Goal: Obtain resource: Obtain resource

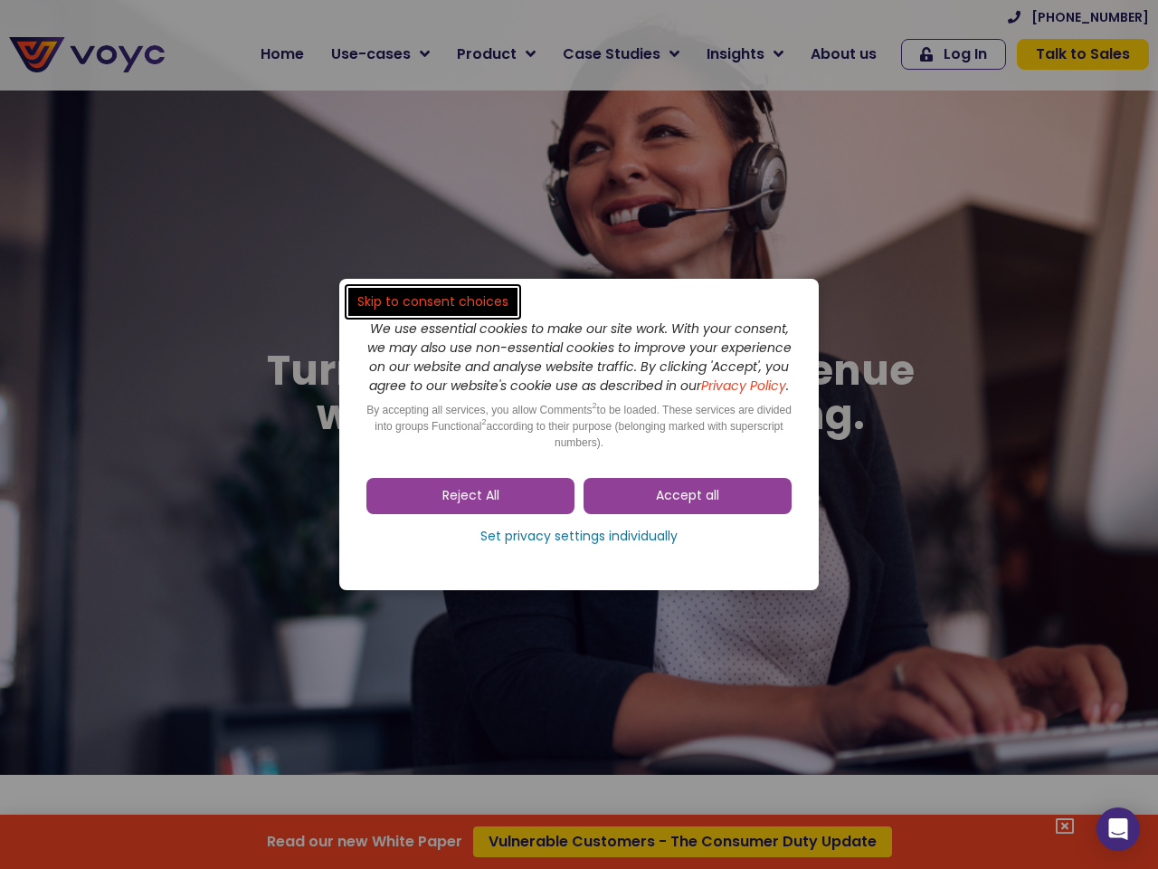
click at [688, 505] on span "Accept all" at bounding box center [687, 496] width 63 height 18
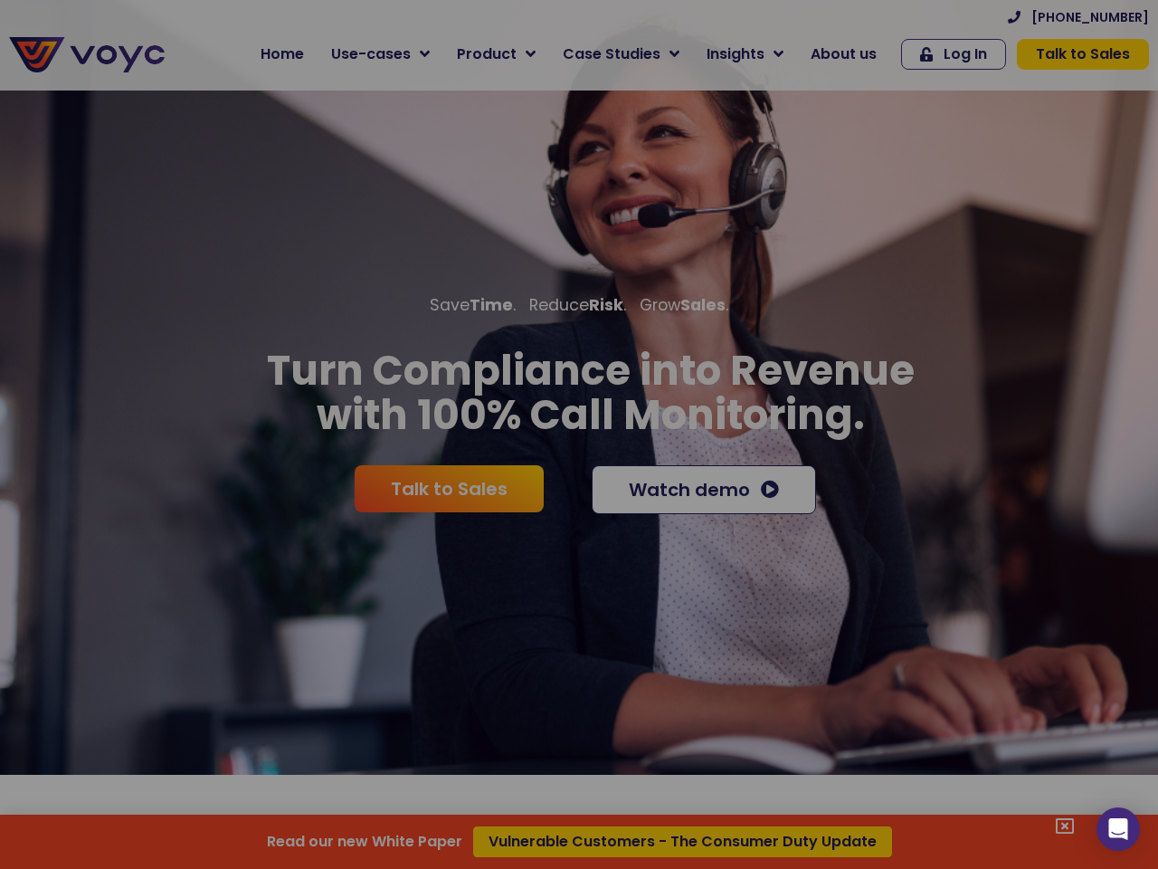
click at [471, 505] on div at bounding box center [579, 434] width 1158 height 869
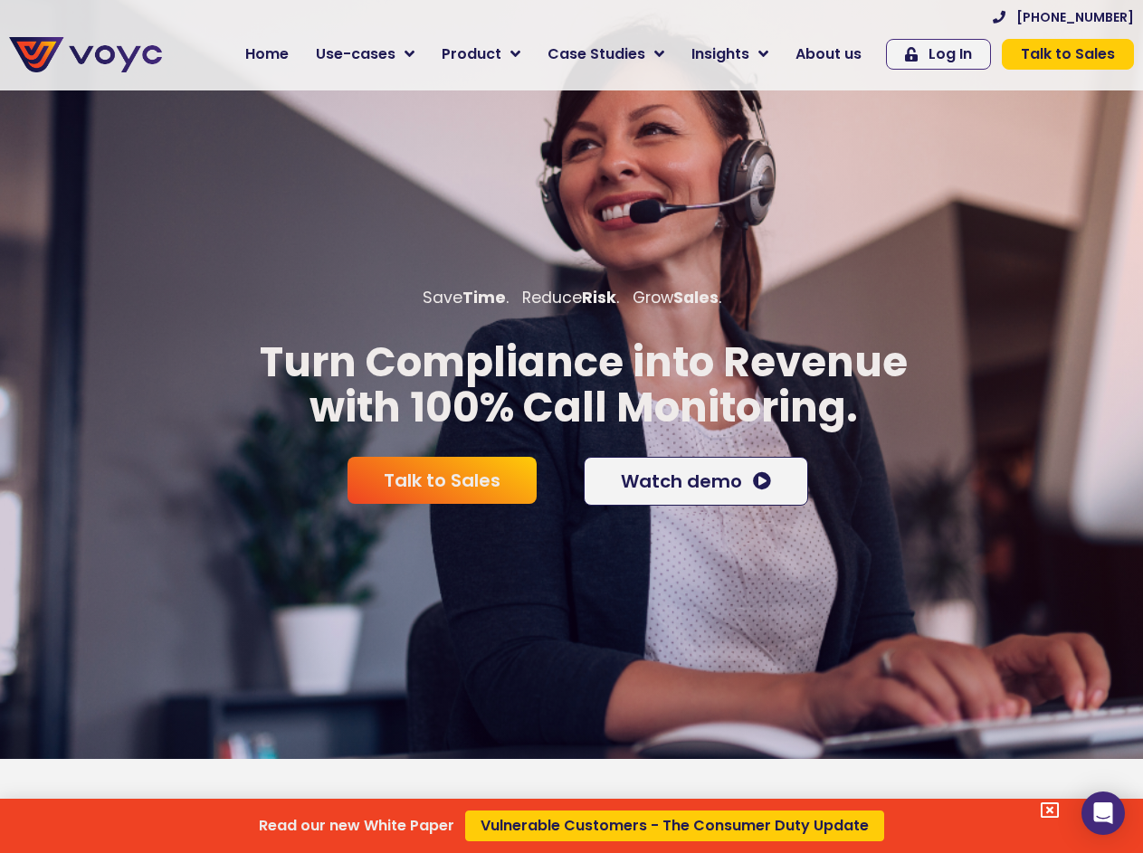
click at [579, 546] on div "Read our new White Paper Vulnerable Customers - The Consumer Duty Update" at bounding box center [571, 426] width 1143 height 853
